Goal: Information Seeking & Learning: Learn about a topic

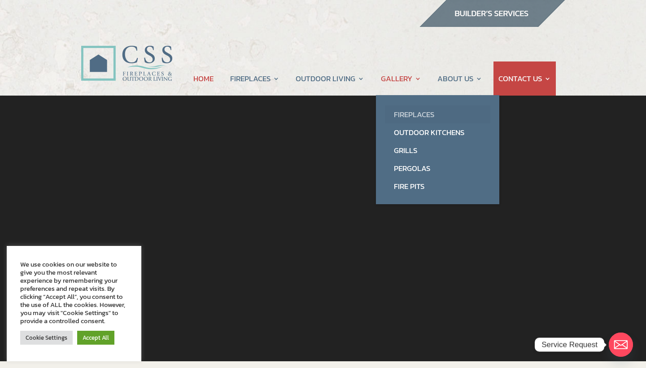
click at [412, 112] on link "Fireplaces" at bounding box center [437, 114] width 105 height 18
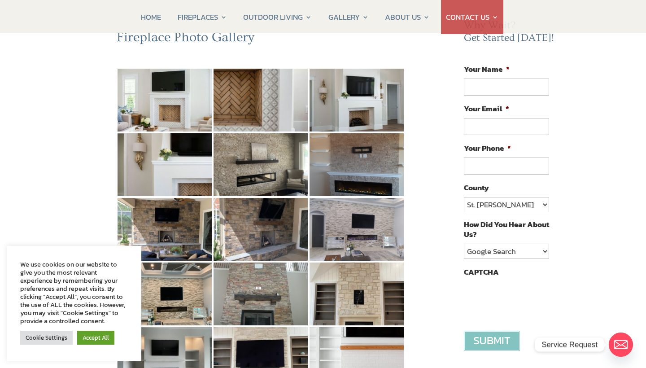
scroll to position [104, 0]
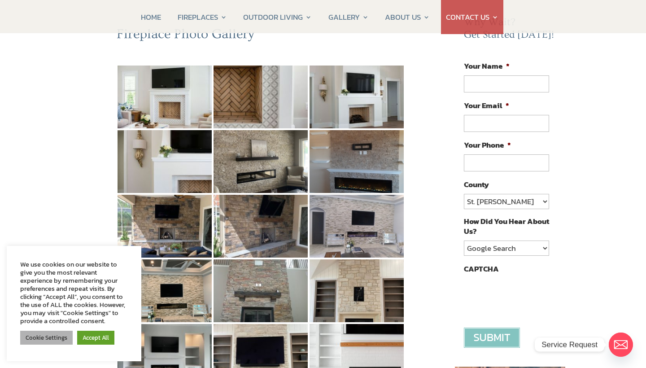
click at [58, 341] on link "Cookie Settings" at bounding box center [46, 338] width 53 height 14
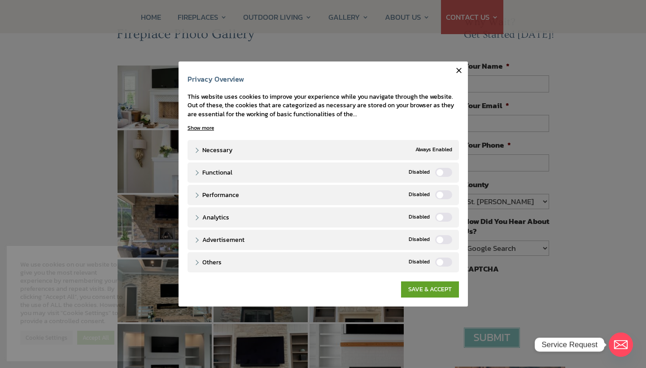
click at [449, 176] on label "Functional" at bounding box center [443, 172] width 17 height 9
click at [0, 0] on input "Functional" at bounding box center [0, 0] width 0 height 0
click at [446, 196] on label "Performance" at bounding box center [443, 194] width 17 height 9
click at [0, 0] on input "Performance" at bounding box center [0, 0] width 0 height 0
click at [445, 217] on label "Analytics" at bounding box center [443, 217] width 17 height 9
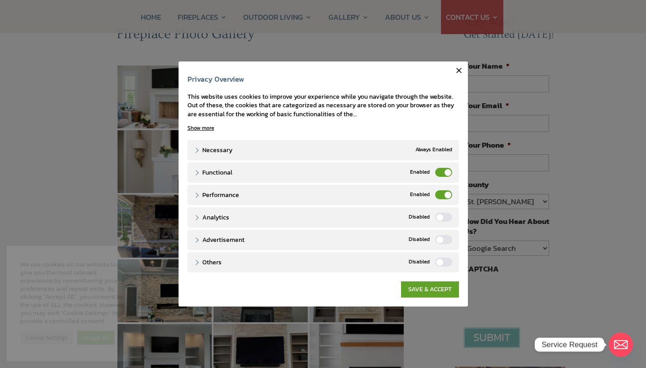
click at [0, 0] on input "Analytics" at bounding box center [0, 0] width 0 height 0
click at [447, 237] on label "Advertisement" at bounding box center [443, 239] width 17 height 9
click at [0, 0] on input "Advertisement" at bounding box center [0, 0] width 0 height 0
click at [449, 263] on label "Others" at bounding box center [443, 262] width 17 height 9
click at [0, 0] on input "Others" at bounding box center [0, 0] width 0 height 0
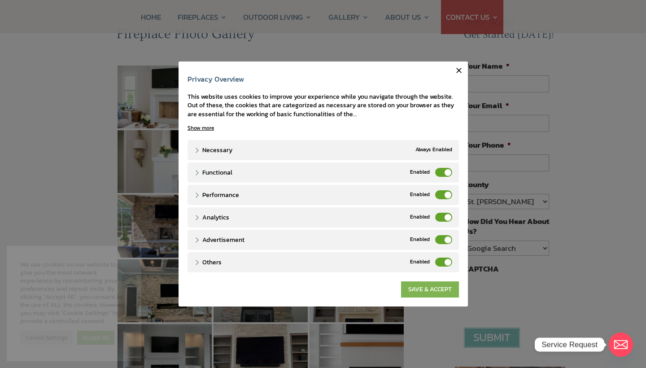
click at [444, 295] on link "SAVE & ACCEPT" at bounding box center [430, 289] width 58 height 16
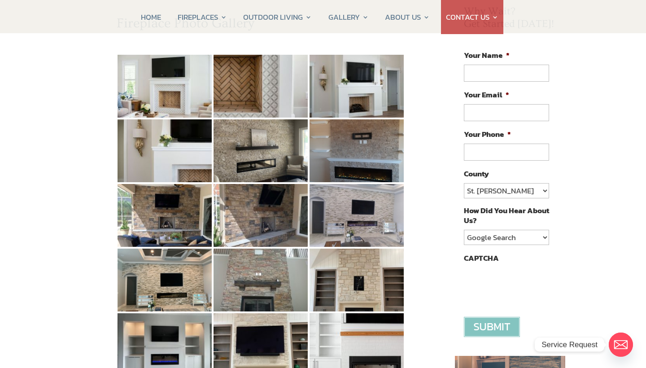
scroll to position [111, 0]
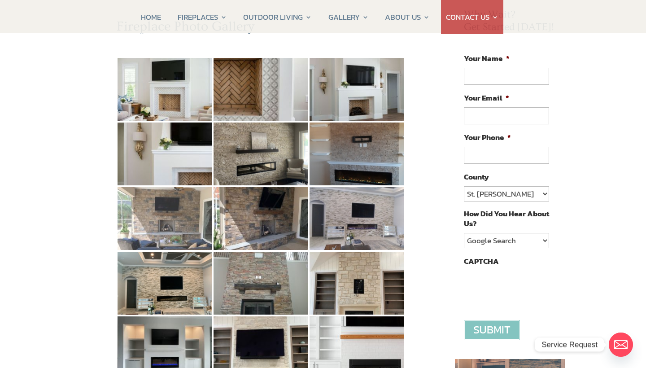
click at [155, 244] on img at bounding box center [165, 218] width 94 height 63
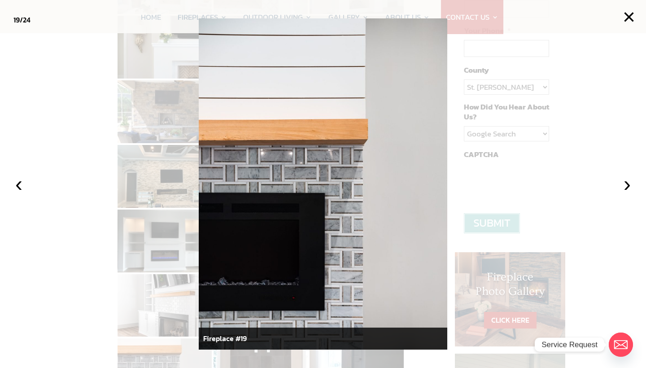
scroll to position [219, 0]
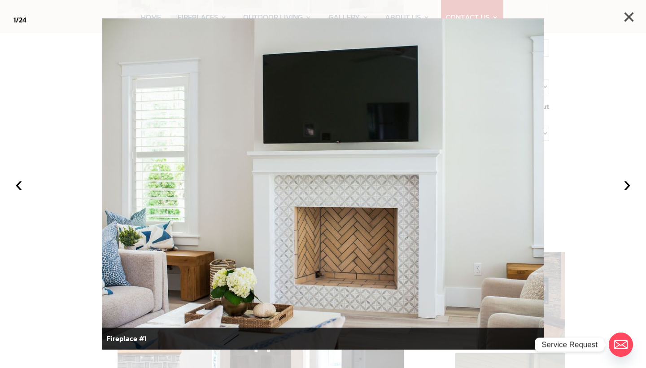
click at [630, 14] on button "×" at bounding box center [629, 17] width 20 height 20
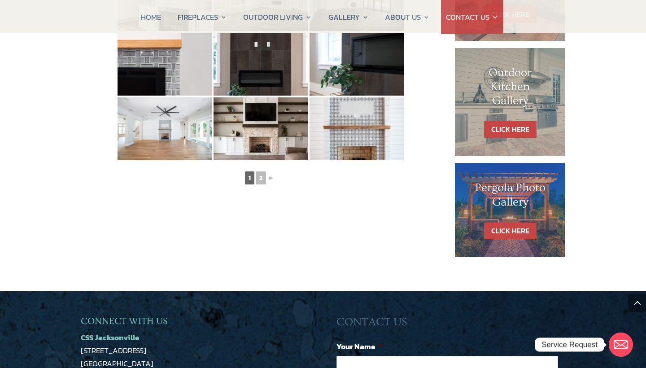
scroll to position [522, 0]
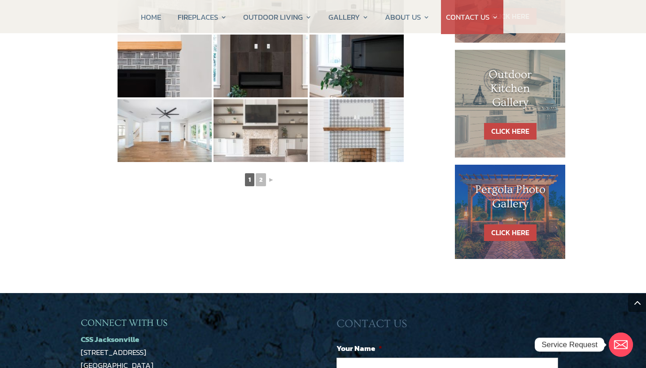
click at [250, 136] on img at bounding box center [261, 130] width 94 height 63
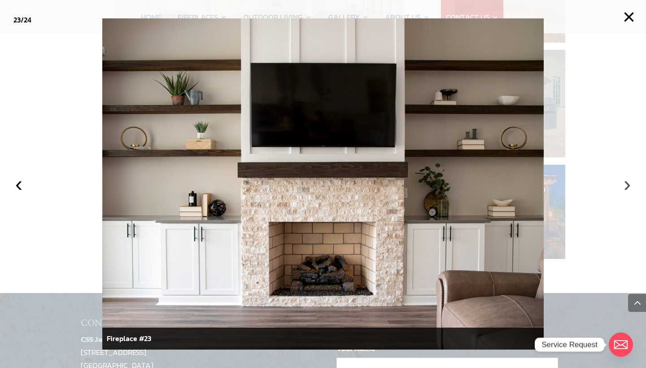
click at [628, 186] on button "›" at bounding box center [628, 184] width 20 height 20
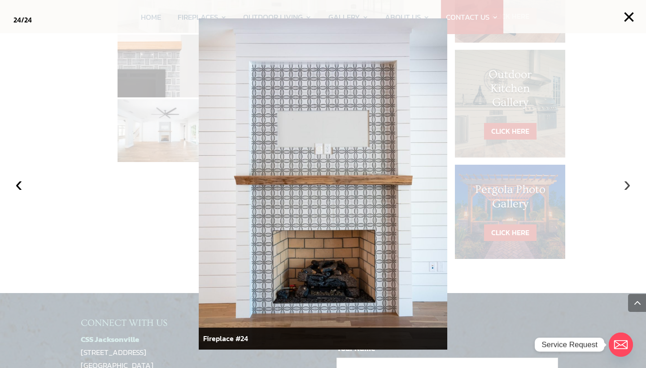
click at [628, 186] on button "›" at bounding box center [628, 184] width 20 height 20
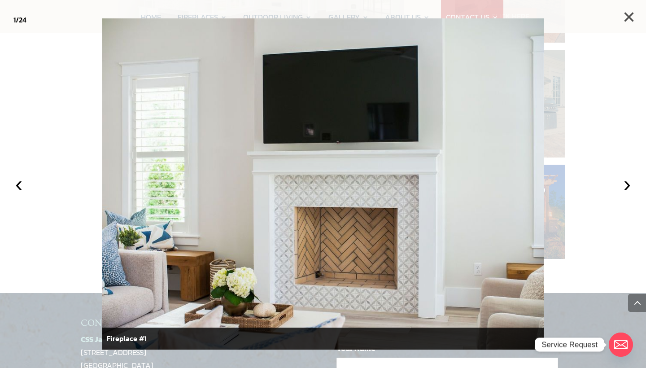
click at [631, 15] on button "×" at bounding box center [629, 17] width 20 height 20
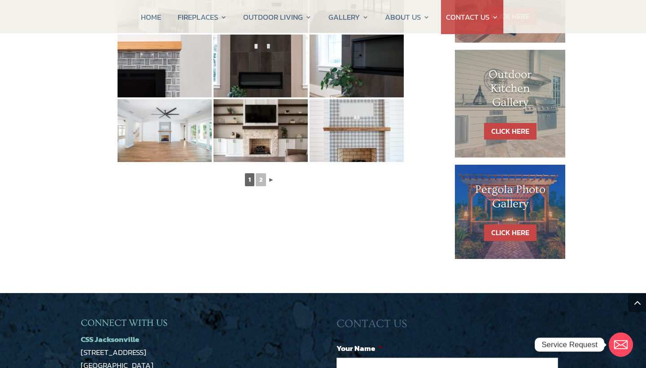
click at [268, 181] on link "►" at bounding box center [272, 179] width 8 height 11
click at [271, 179] on link "►" at bounding box center [272, 179] width 8 height 11
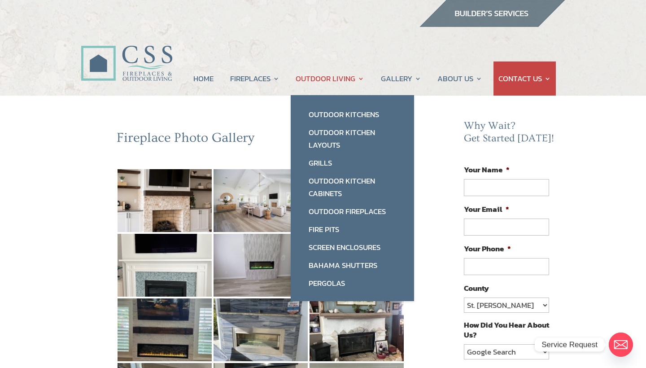
scroll to position [0, 0]
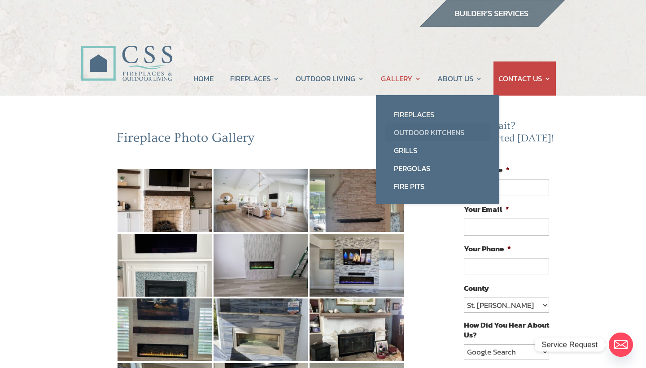
click at [423, 133] on link "Outdoor Kitchens" at bounding box center [437, 132] width 105 height 18
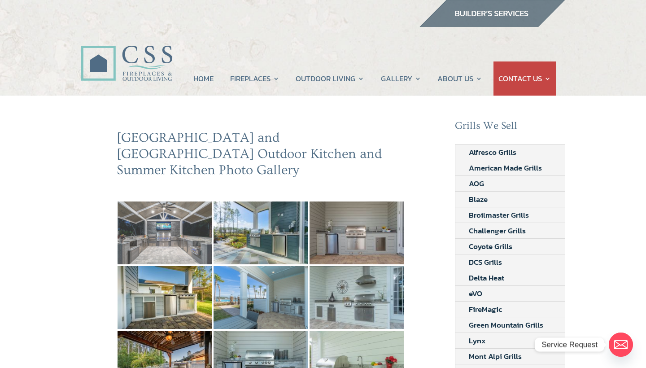
click at [173, 223] on img at bounding box center [165, 233] width 94 height 63
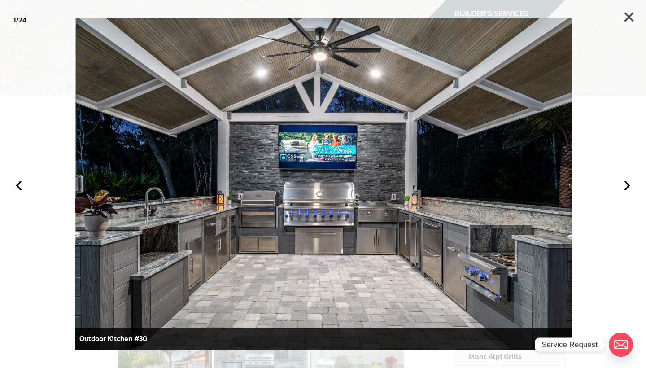
click at [631, 15] on button "×" at bounding box center [629, 17] width 20 height 20
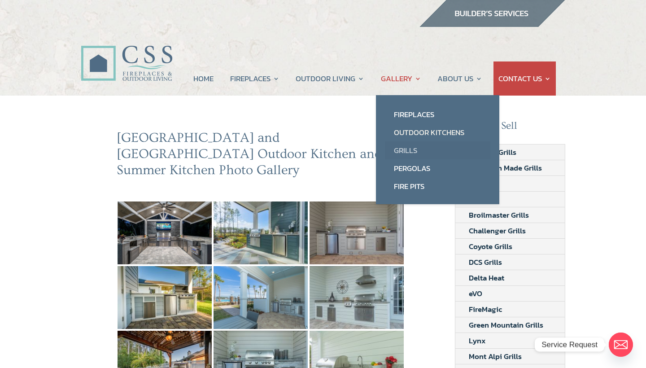
click at [406, 153] on link "Grills" at bounding box center [437, 150] width 105 height 18
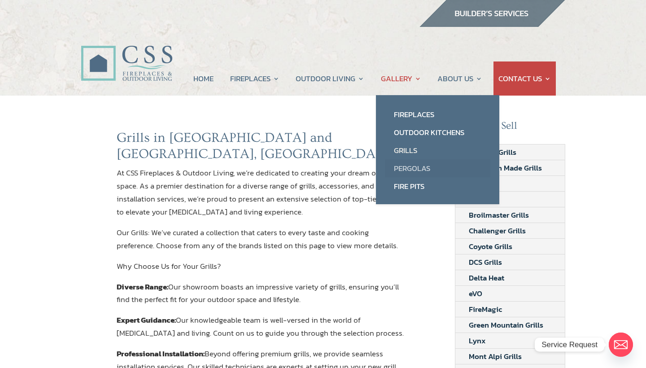
click at [417, 168] on link "Pergolas" at bounding box center [437, 168] width 105 height 18
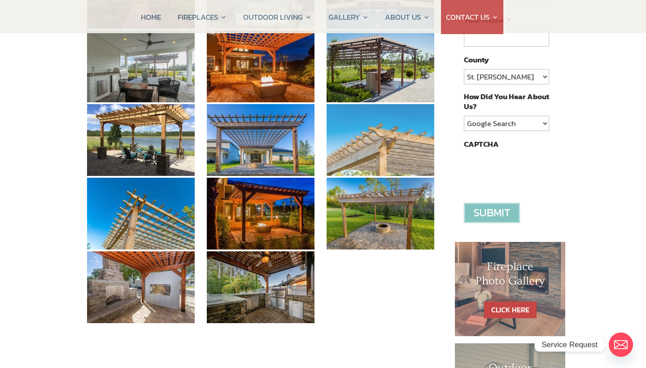
scroll to position [231, 0]
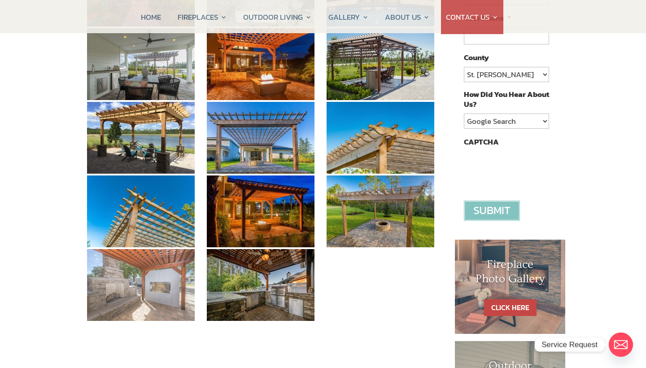
click at [162, 278] on img at bounding box center [141, 285] width 108 height 72
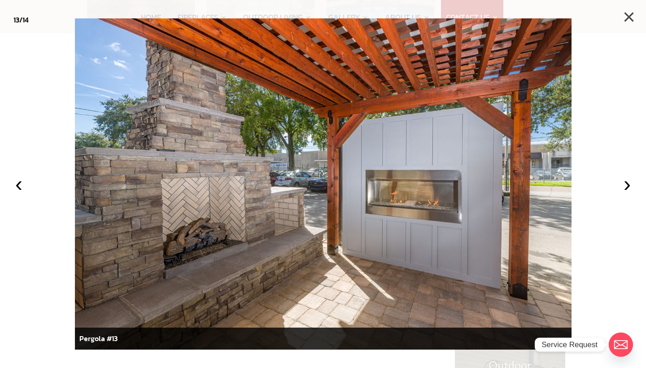
click at [629, 18] on button "×" at bounding box center [629, 17] width 20 height 20
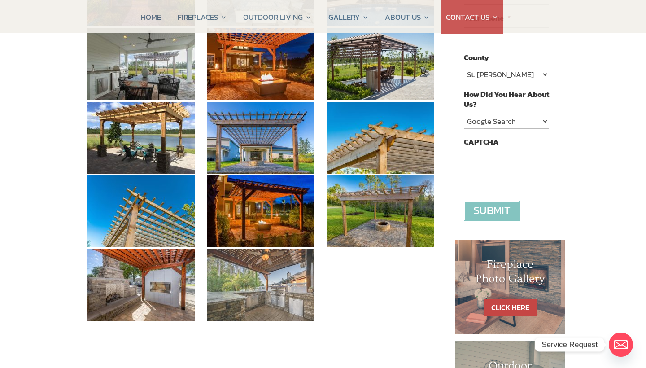
click at [282, 288] on img at bounding box center [261, 285] width 108 height 72
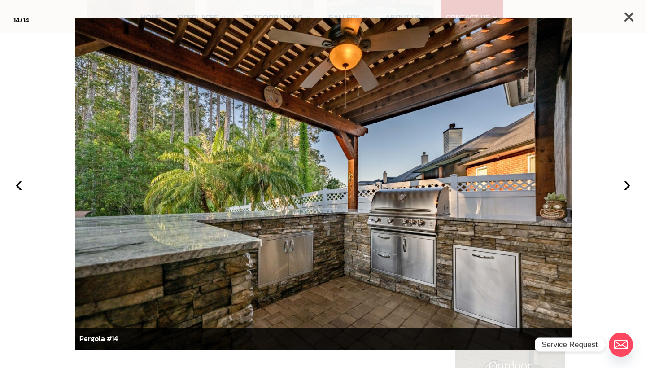
click at [627, 15] on button "×" at bounding box center [629, 17] width 20 height 20
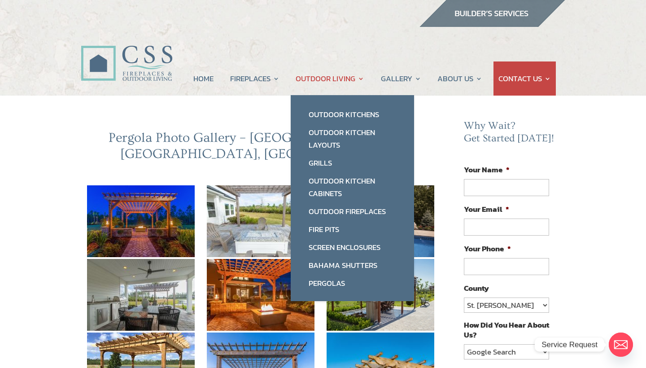
scroll to position [0, 0]
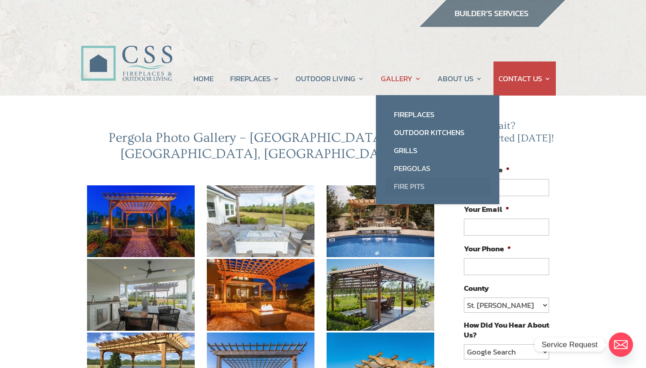
click at [413, 184] on link "Fire Pits" at bounding box center [437, 186] width 105 height 18
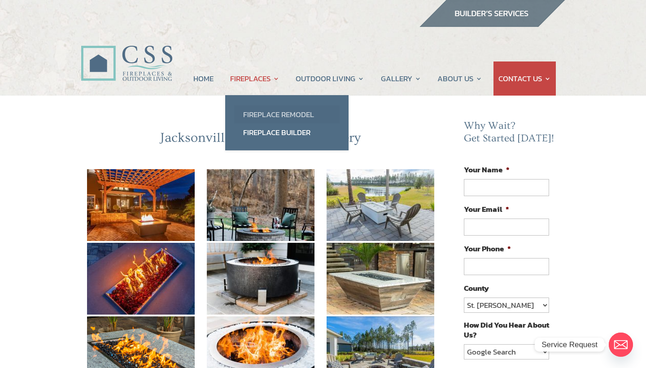
click at [265, 114] on link "Fireplace Remodel" at bounding box center [286, 114] width 105 height 18
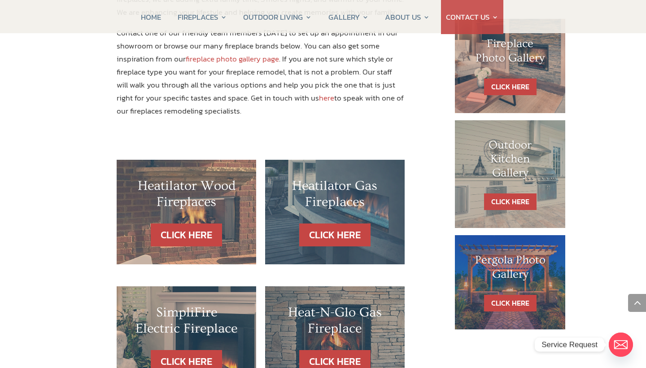
scroll to position [455, 0]
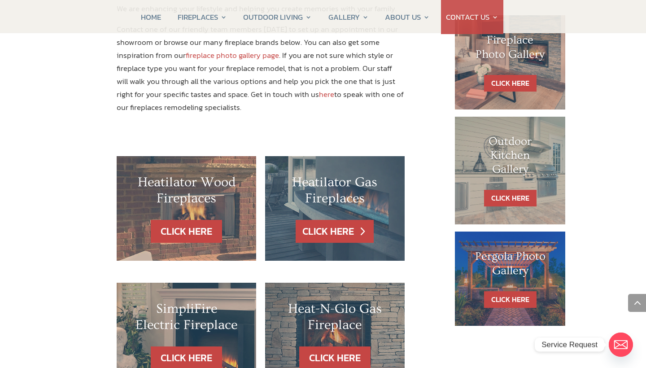
click at [343, 220] on link "CLICK HERE" at bounding box center [335, 231] width 78 height 23
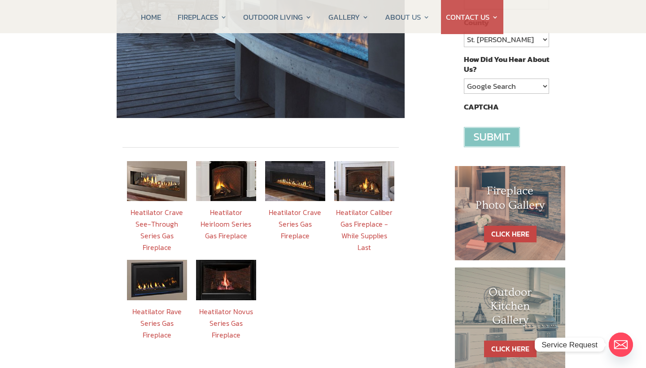
scroll to position [266, 0]
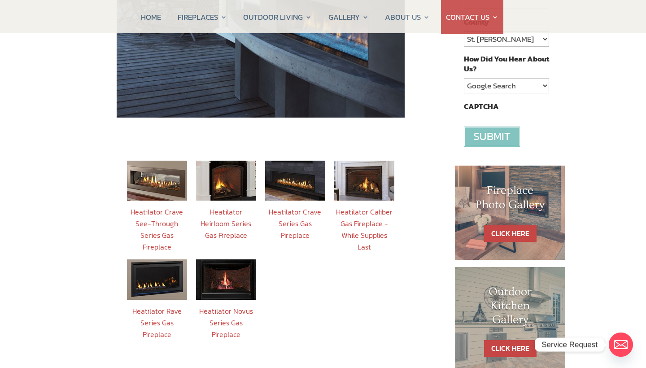
click at [298, 212] on link "Heatilator Crave Series Gas Fireplace" at bounding box center [295, 223] width 53 height 34
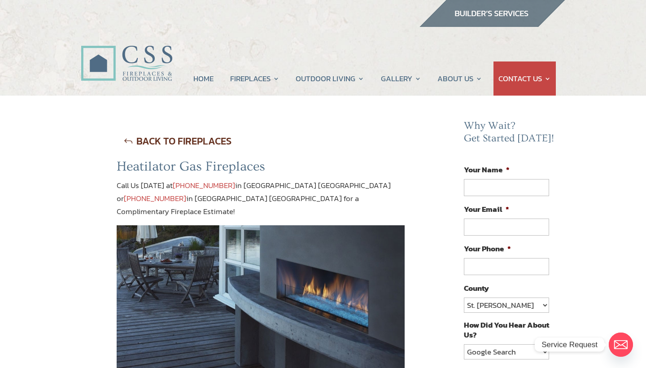
click at [127, 137] on link "BACK TO FIREPLACES" at bounding box center [178, 141] width 122 height 23
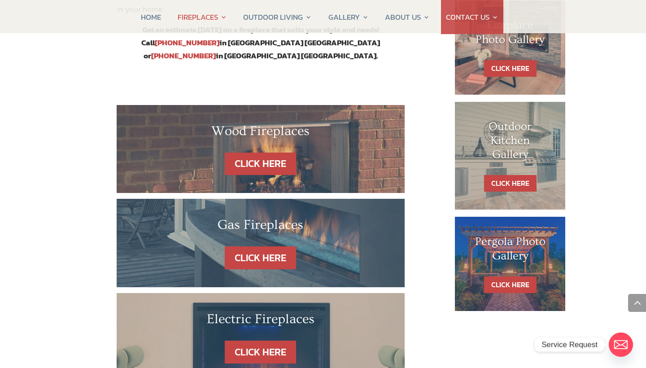
scroll to position [453, 0]
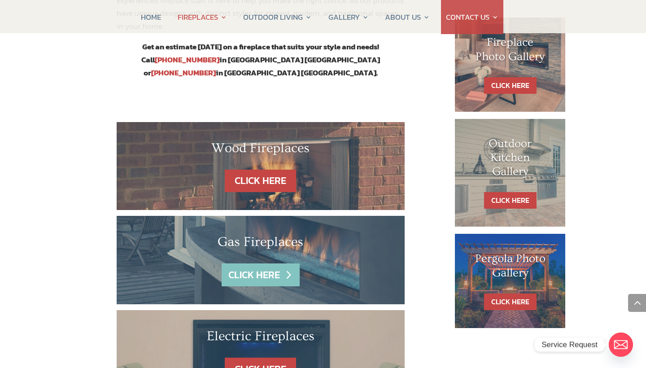
click at [266, 263] on link "CLICK HERE" at bounding box center [261, 274] width 78 height 23
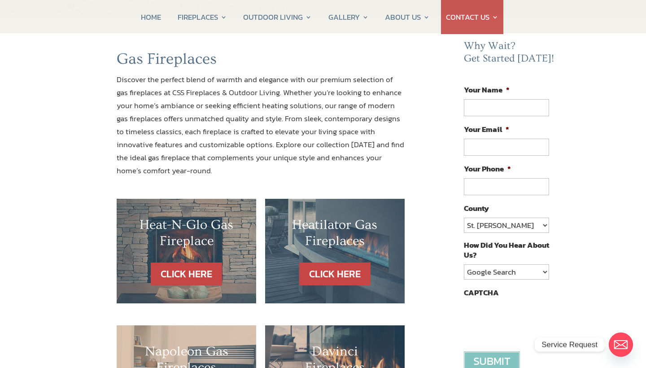
scroll to position [66, 0]
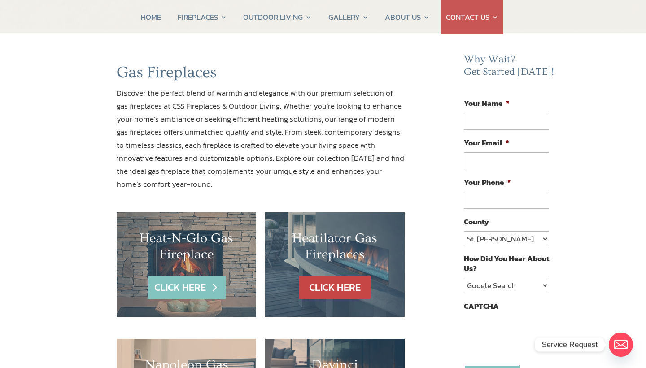
click at [180, 280] on link "CLICK HERE" at bounding box center [187, 287] width 78 height 23
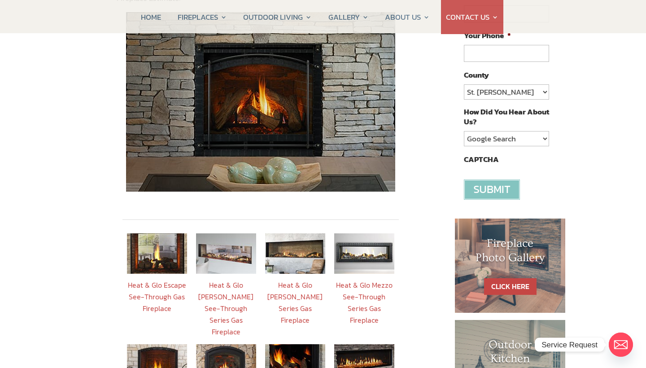
scroll to position [290, 0]
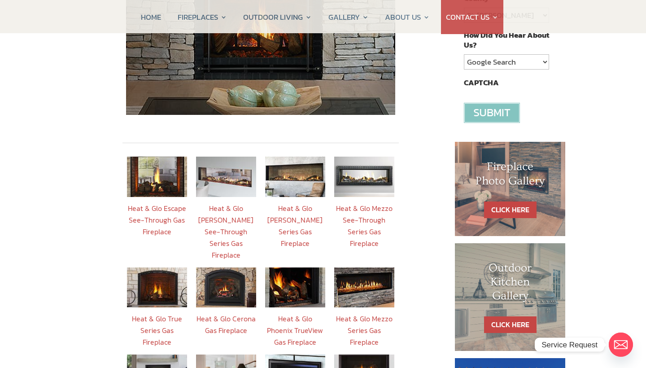
click at [307, 203] on link "Heat & Glo Primo II Series Gas Fireplace" at bounding box center [295, 226] width 55 height 46
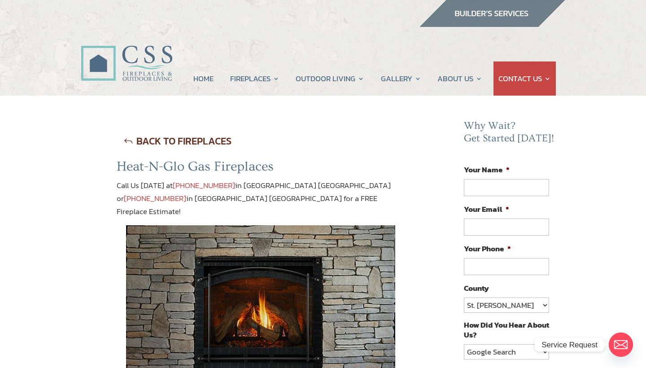
click at [127, 138] on link "BACK TO FIREPLACES" at bounding box center [178, 141] width 122 height 23
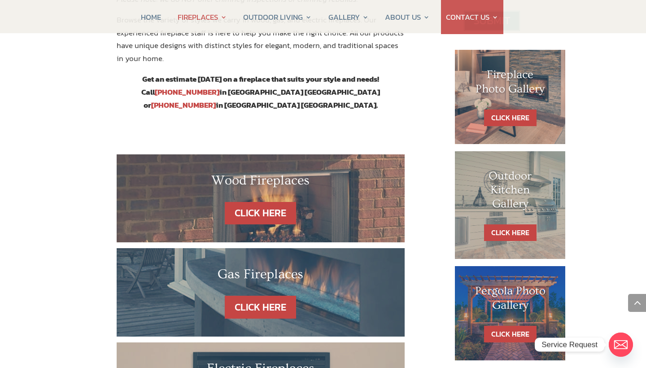
scroll to position [425, 0]
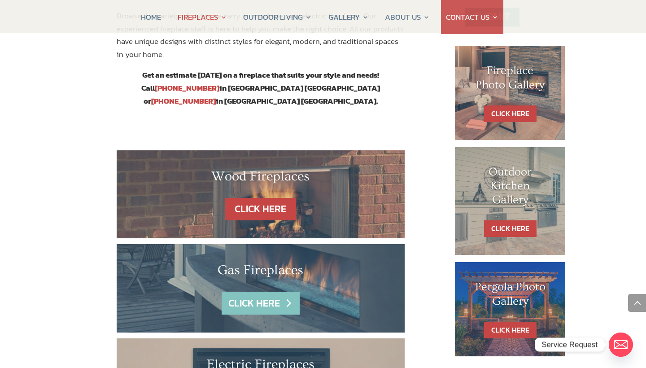
click at [285, 292] on link "CLICK HERE" at bounding box center [261, 303] width 78 height 23
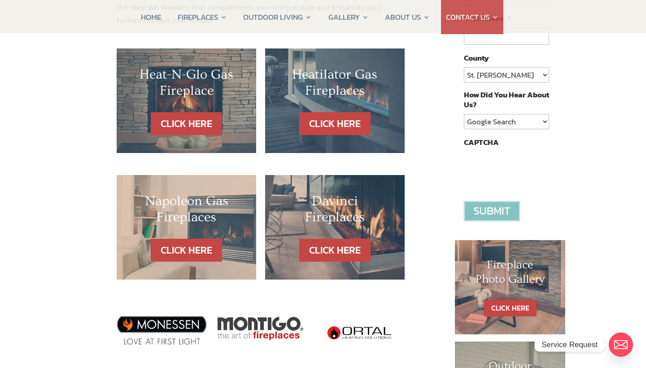
scroll to position [232, 0]
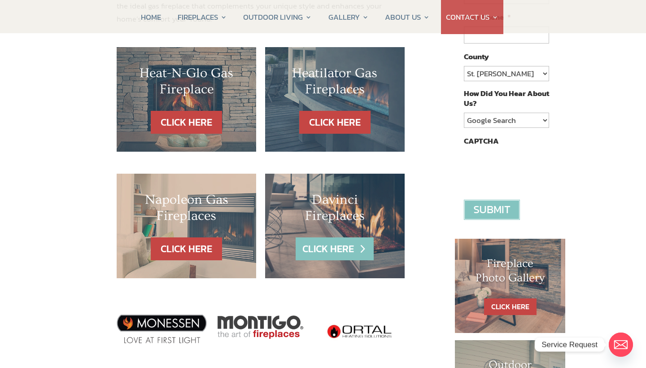
click at [343, 242] on link "CLICK HERE" at bounding box center [335, 248] width 78 height 23
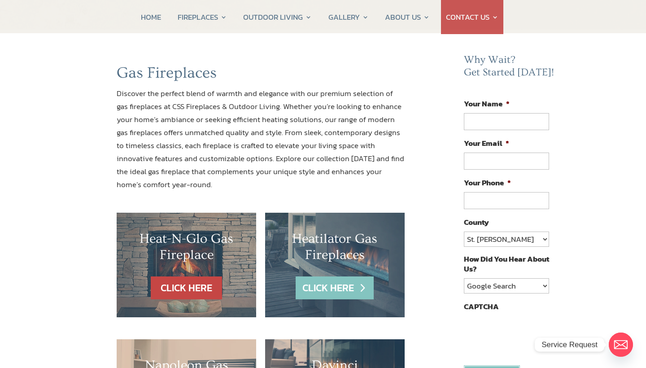
scroll to position [0, 0]
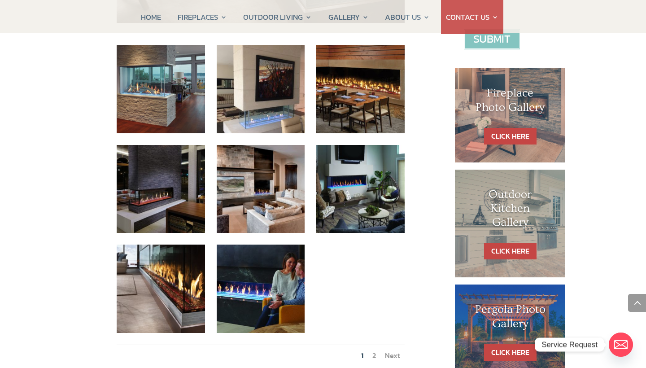
scroll to position [403, 0]
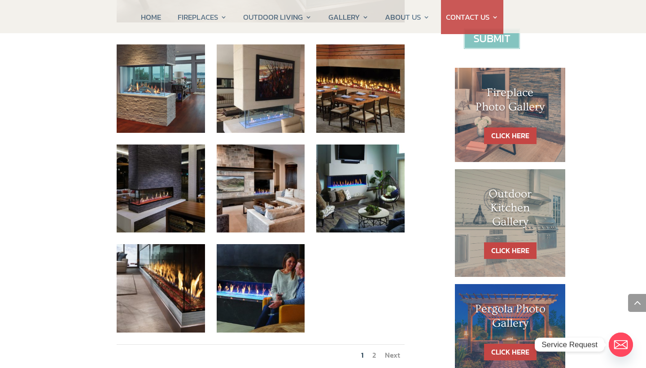
click at [395, 350] on link "Next" at bounding box center [392, 355] width 15 height 11
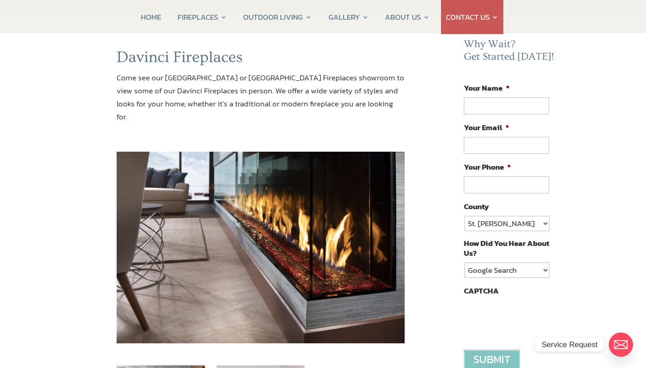
scroll to position [81, 0]
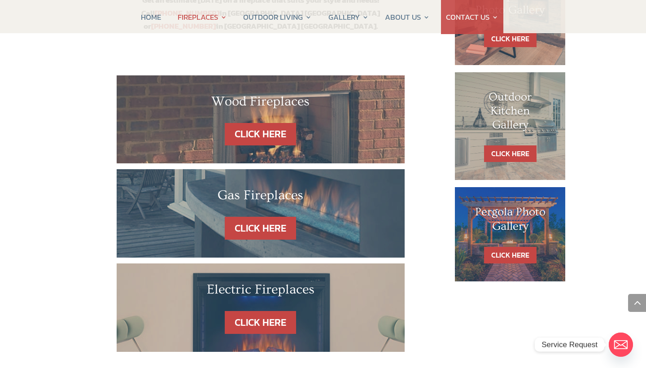
scroll to position [499, 0]
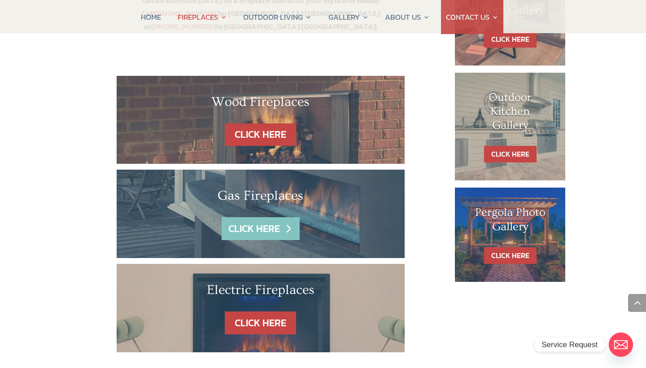
click at [267, 217] on link "CLICK HERE" at bounding box center [261, 228] width 78 height 23
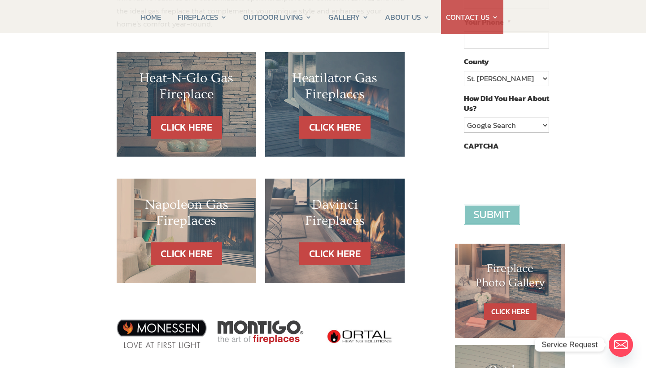
scroll to position [236, 0]
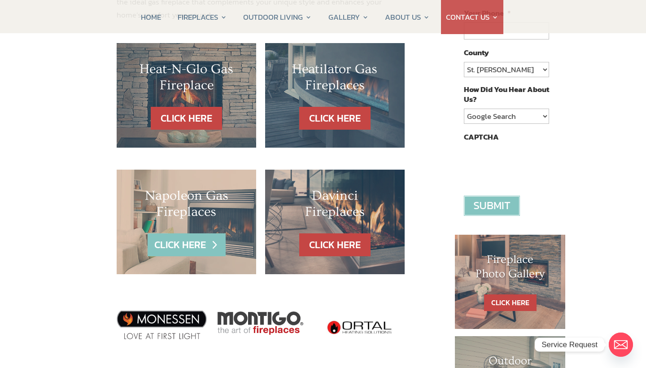
click at [194, 241] on link "CLICK HERE" at bounding box center [187, 244] width 78 height 23
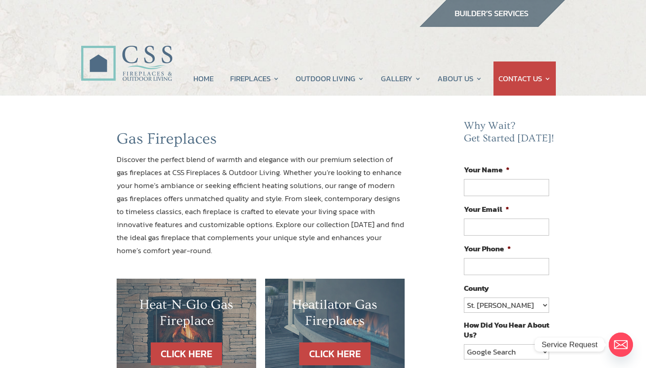
scroll to position [0, 0]
